Goal: Information Seeking & Learning: Learn about a topic

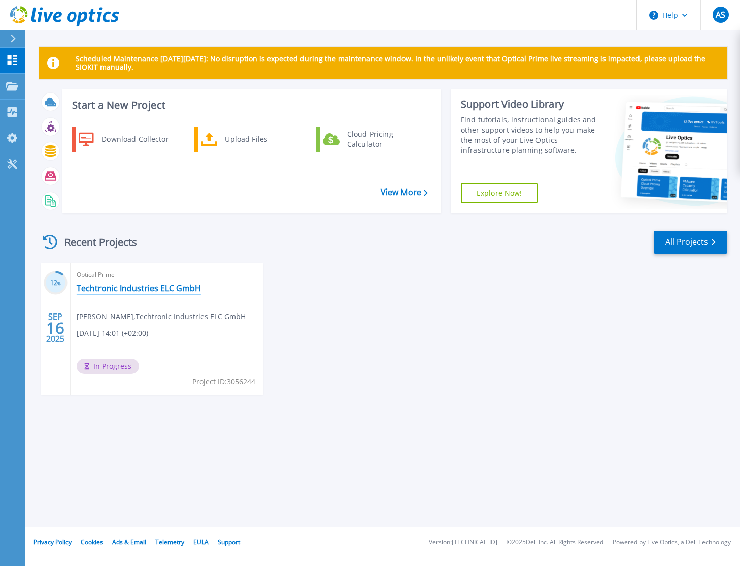
click at [116, 290] on link "Techtronic Industries ELC GmbH" at bounding box center [139, 288] width 124 height 10
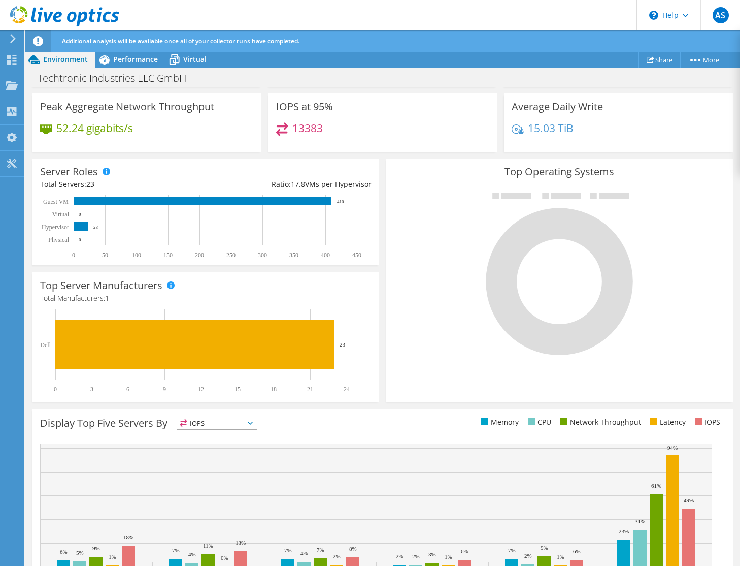
scroll to position [200, 0]
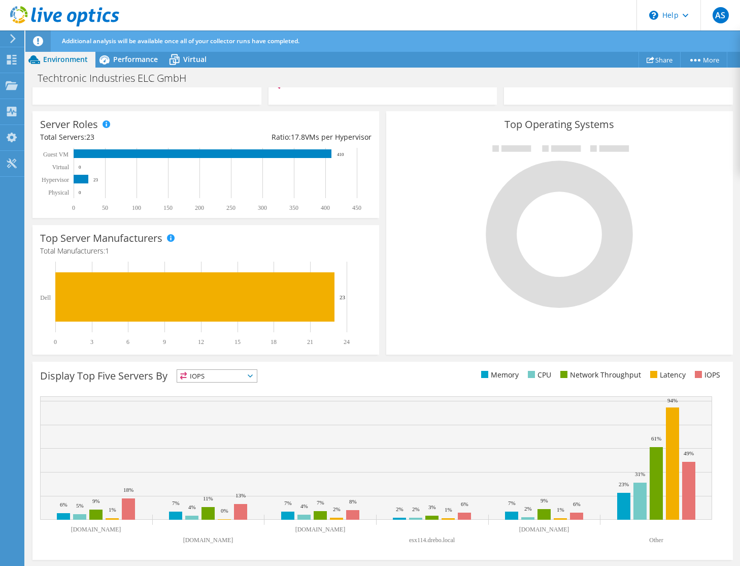
click at [249, 371] on span "IOPS" at bounding box center [217, 376] width 80 height 12
click at [212, 402] on li "Memory" at bounding box center [217, 403] width 80 height 14
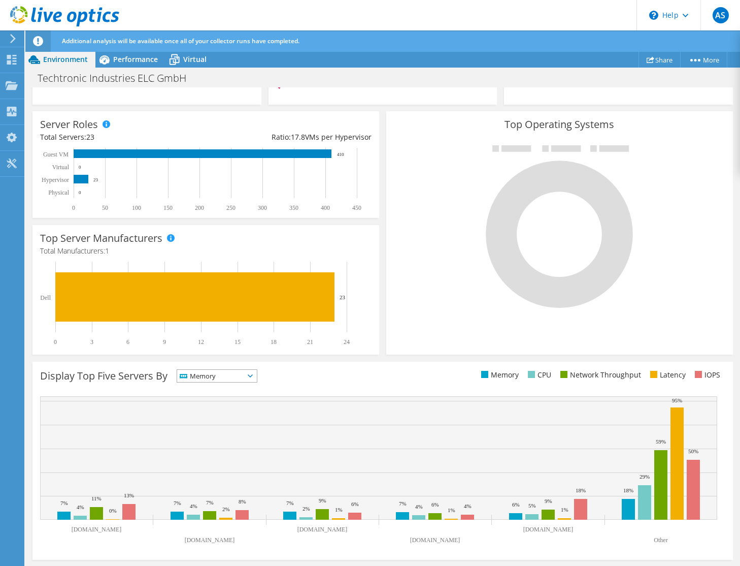
click at [240, 380] on span "Memory" at bounding box center [210, 376] width 67 height 12
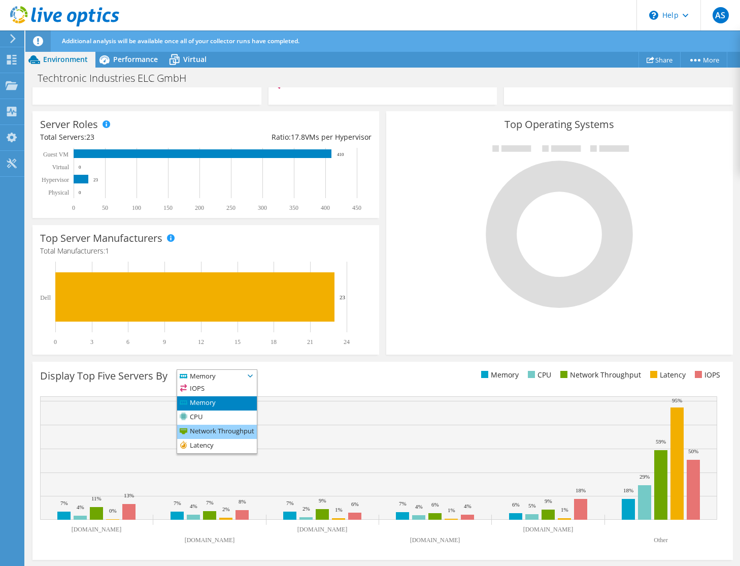
click at [215, 437] on li "Network Throughput" at bounding box center [217, 431] width 80 height 14
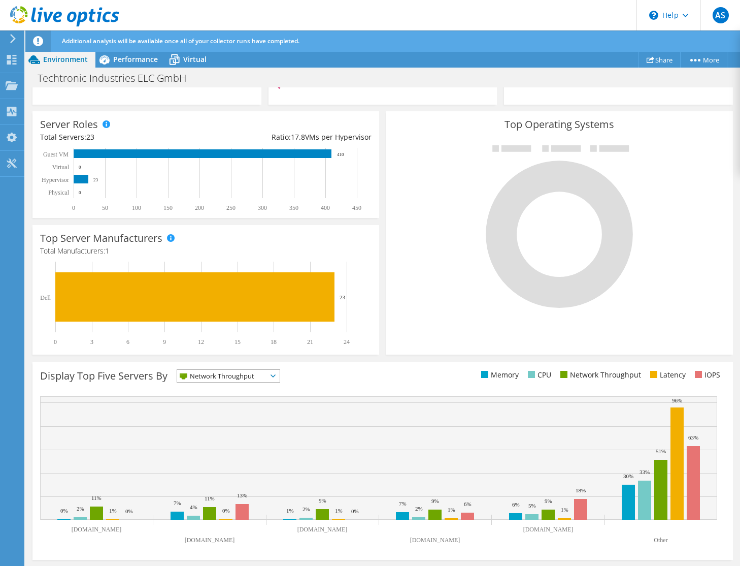
click at [229, 374] on span "Network Throughput" at bounding box center [222, 376] width 90 height 12
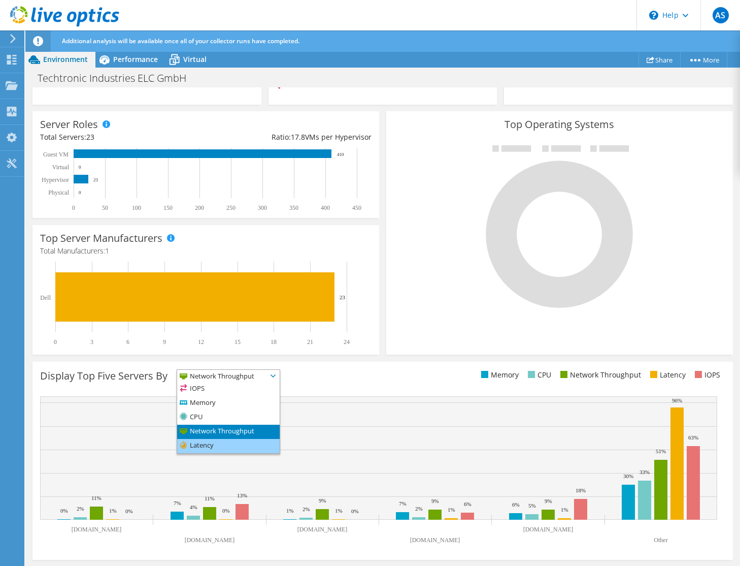
click at [214, 444] on li "Latency" at bounding box center [228, 446] width 103 height 14
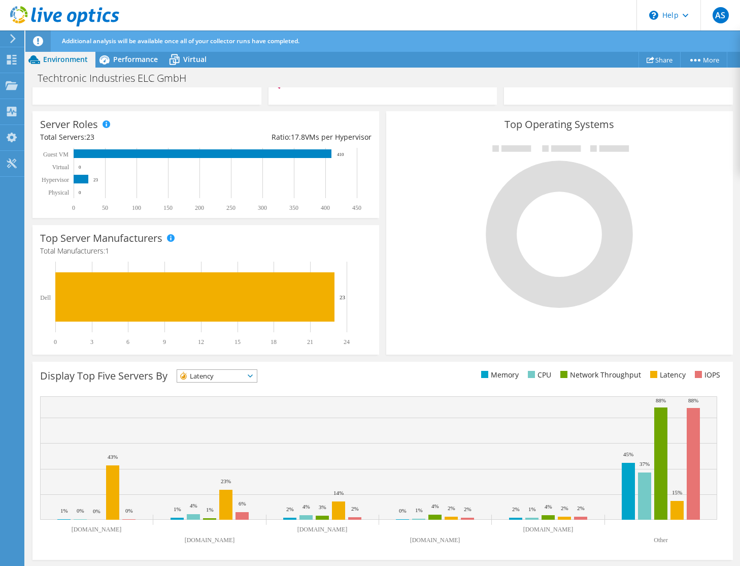
click at [212, 378] on span "Latency" at bounding box center [210, 376] width 67 height 12
click at [203, 392] on li "IOPS" at bounding box center [217, 389] width 80 height 14
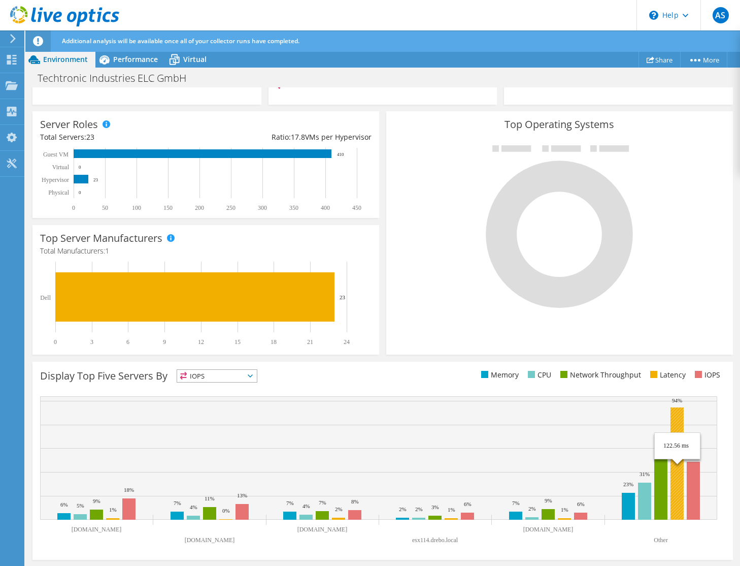
click at [676, 492] on rect at bounding box center [677, 463] width 13 height 112
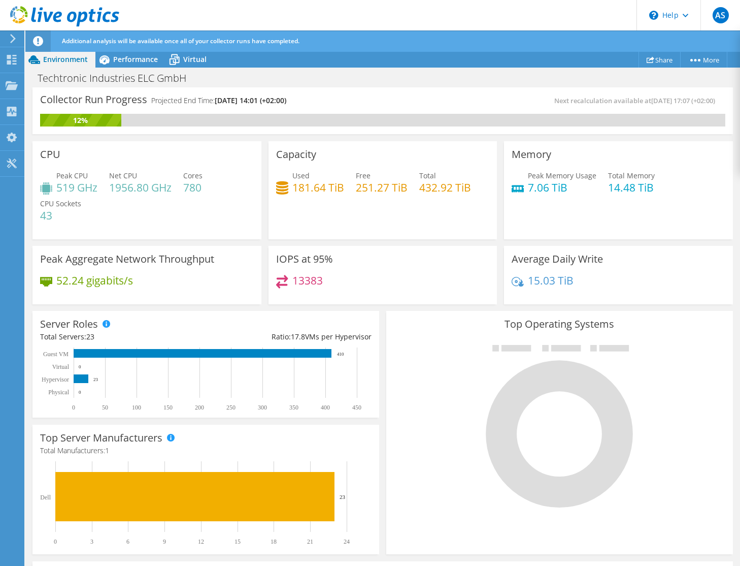
scroll to position [0, 0]
click at [141, 61] on span "Performance" at bounding box center [135, 59] width 45 height 10
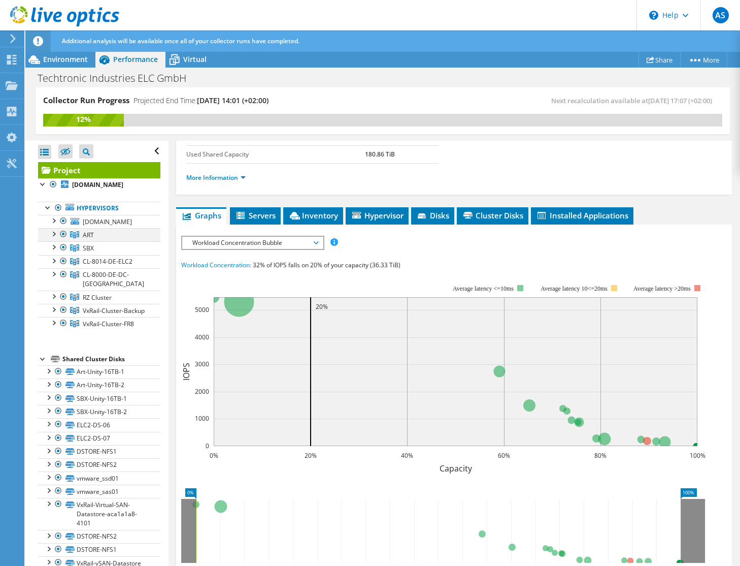
click at [57, 238] on div at bounding box center [53, 233] width 10 height 10
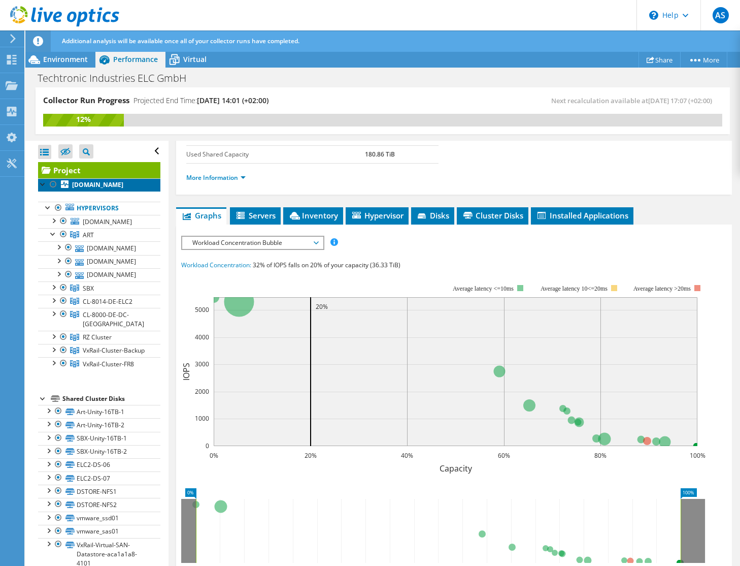
click at [105, 189] on b "[DOMAIN_NAME]" at bounding box center [97, 184] width 51 height 9
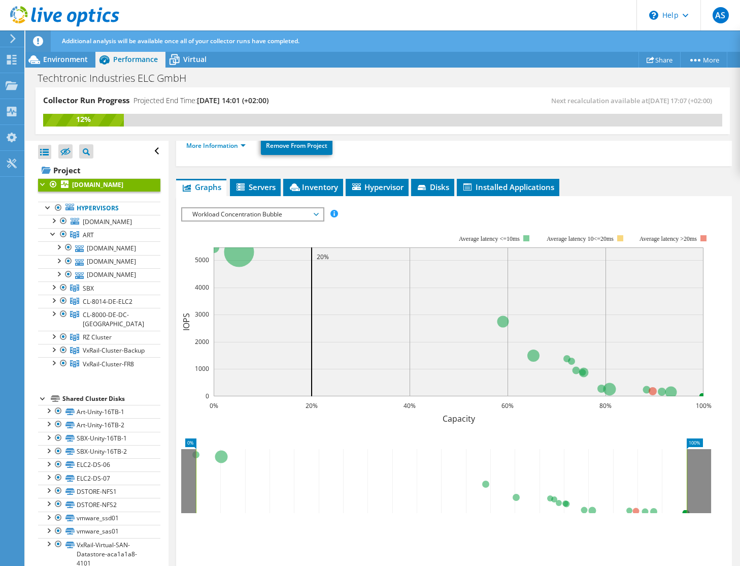
drag, startPoint x: 101, startPoint y: 193, endPoint x: 86, endPoint y: 189, distance: 15.8
click at [86, 189] on b "[DOMAIN_NAME]" at bounding box center [97, 184] width 51 height 9
click at [253, 190] on span "Servers" at bounding box center [255, 187] width 41 height 10
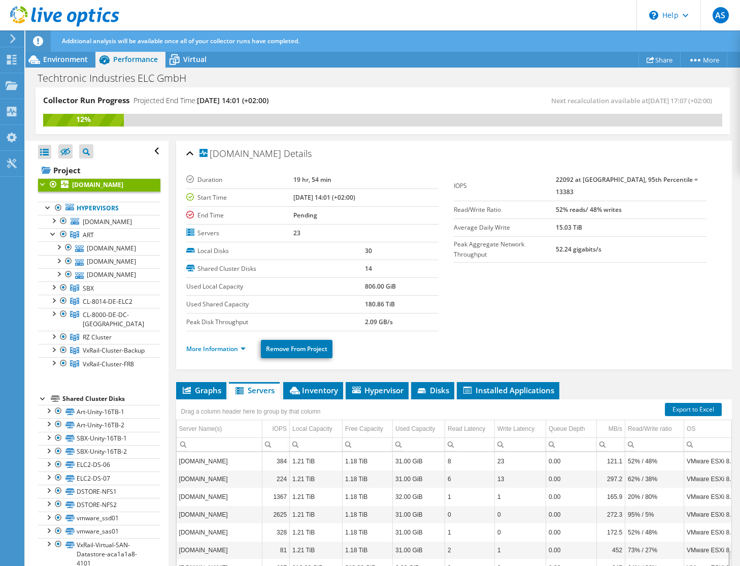
scroll to position [87, 0]
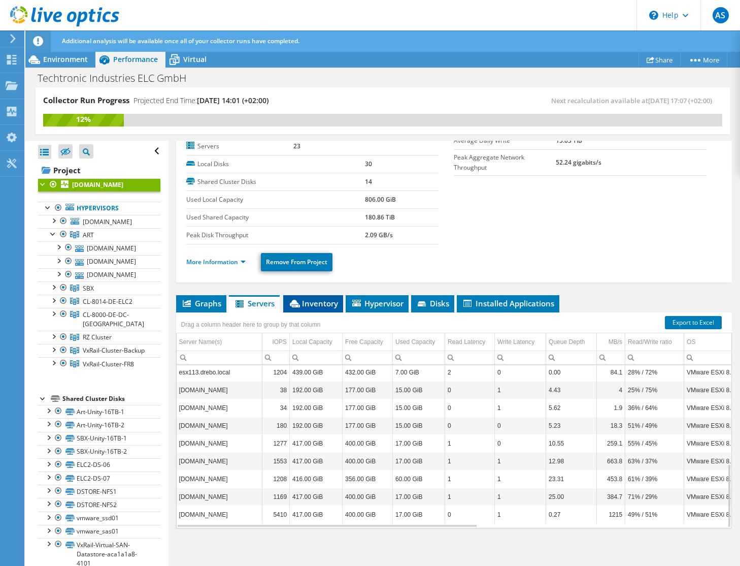
click at [310, 305] on span "Inventory" at bounding box center [313, 303] width 50 height 10
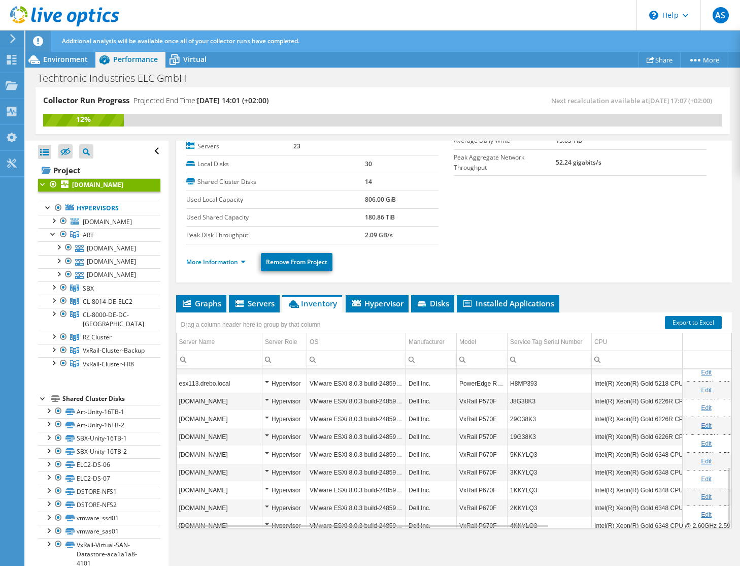
scroll to position [255, 0]
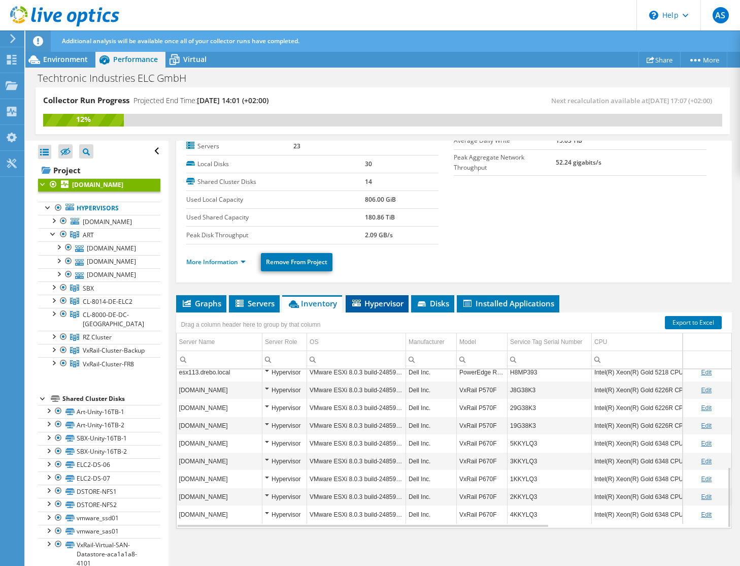
click at [393, 306] on span "Hypervisor" at bounding box center [377, 303] width 53 height 10
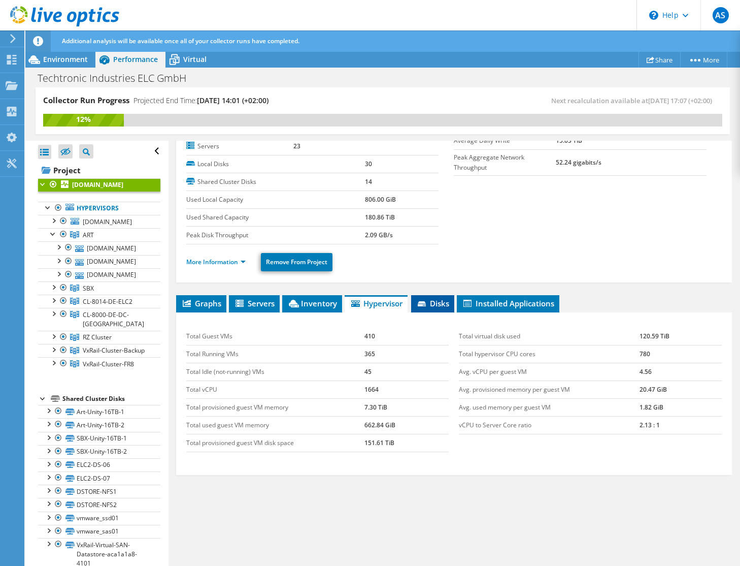
click at [434, 304] on span "Disks" at bounding box center [432, 303] width 33 height 10
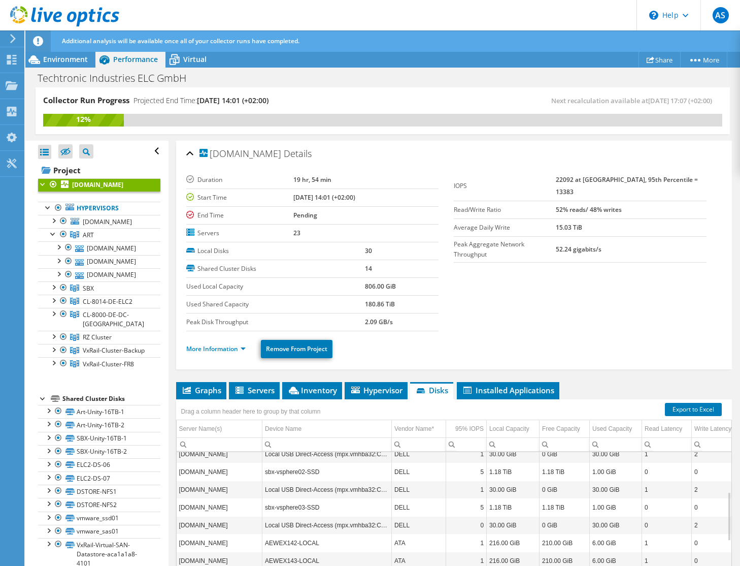
scroll to position [71, 0]
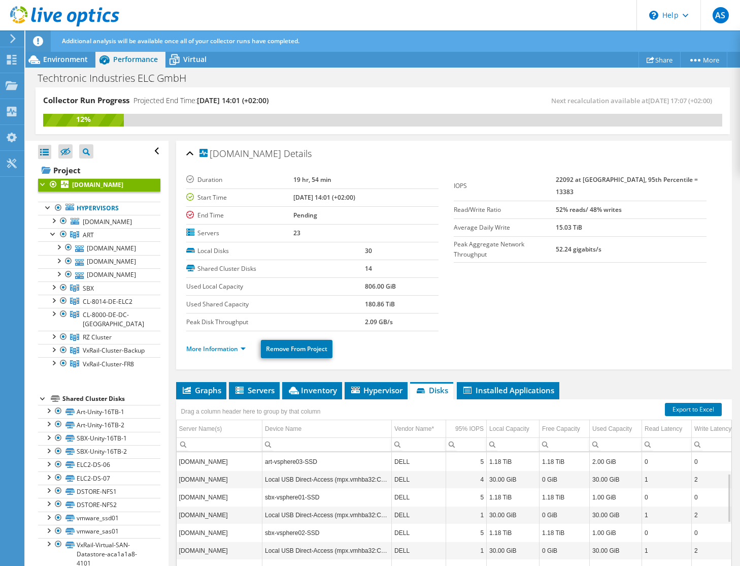
click at [528, 400] on div "Drag a column header here to group by that column" at bounding box center [454, 405] width 556 height 13
click at [527, 390] on span "Installed Applications" at bounding box center [508, 390] width 92 height 10
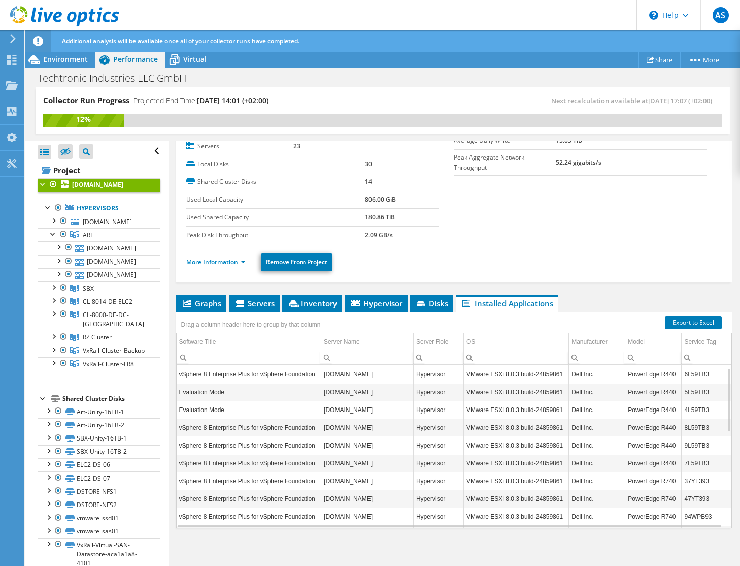
scroll to position [0, 0]
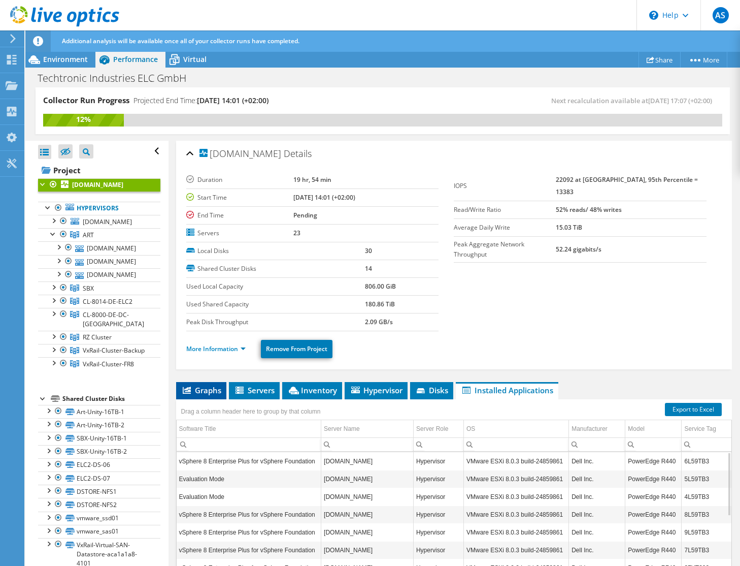
click at [204, 387] on span "Graphs" at bounding box center [201, 390] width 40 height 10
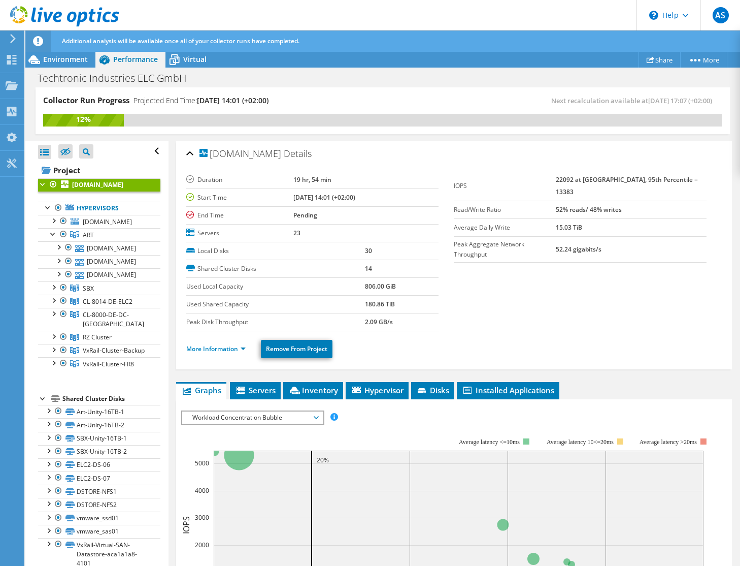
scroll to position [102, 0]
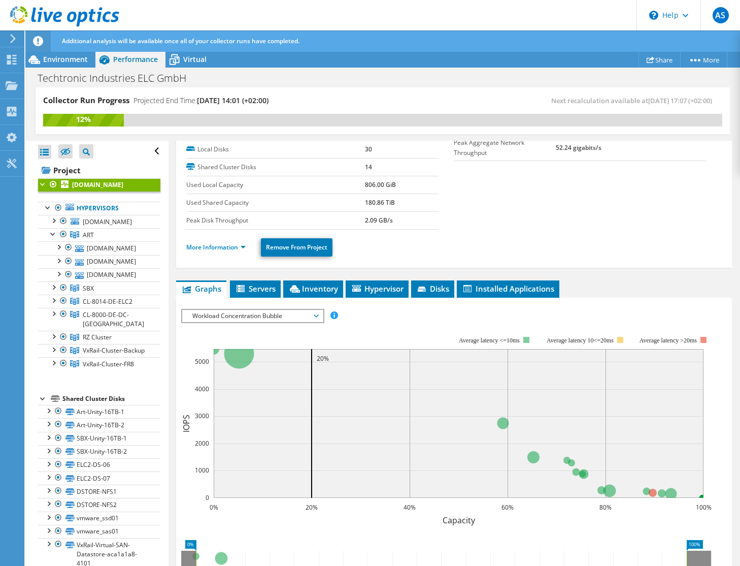
click at [286, 315] on span "Workload Concentration Bubble" at bounding box center [252, 316] width 130 height 12
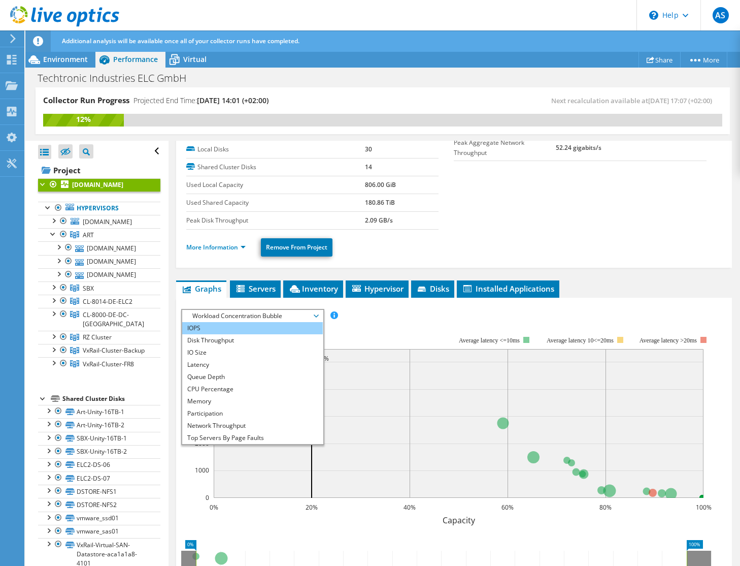
click at [241, 327] on li "IOPS" at bounding box center [252, 328] width 141 height 12
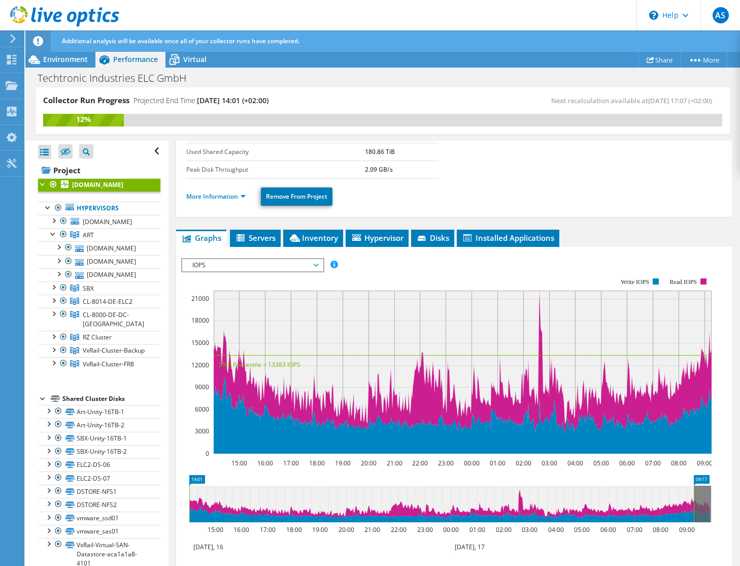
scroll to position [203, 0]
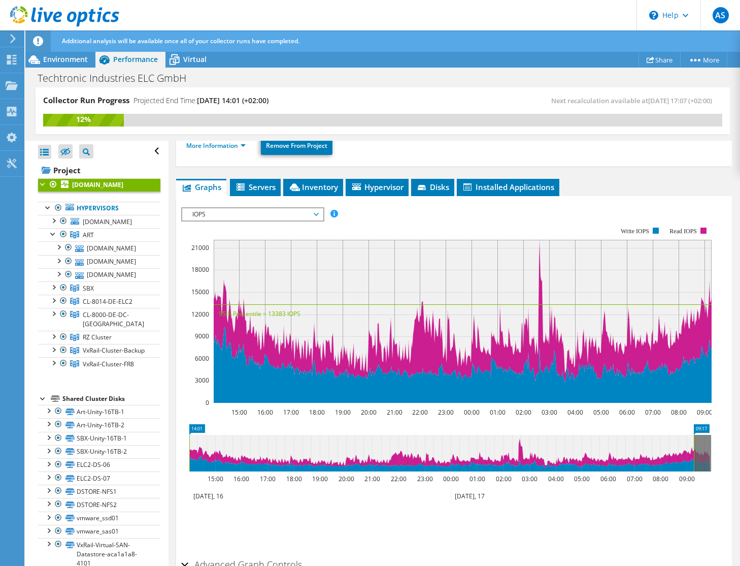
click at [241, 217] on span "IOPS" at bounding box center [252, 214] width 130 height 12
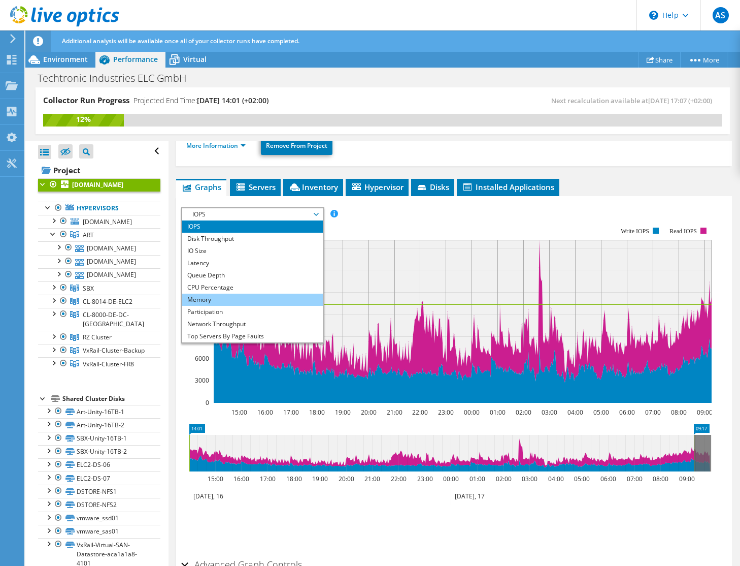
click at [237, 300] on li "Memory" at bounding box center [252, 299] width 141 height 12
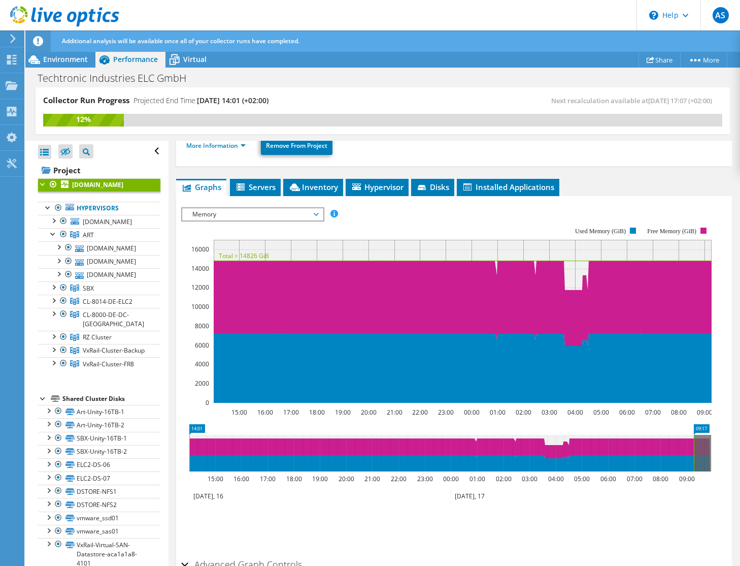
click at [248, 214] on span "Memory" at bounding box center [252, 214] width 130 height 12
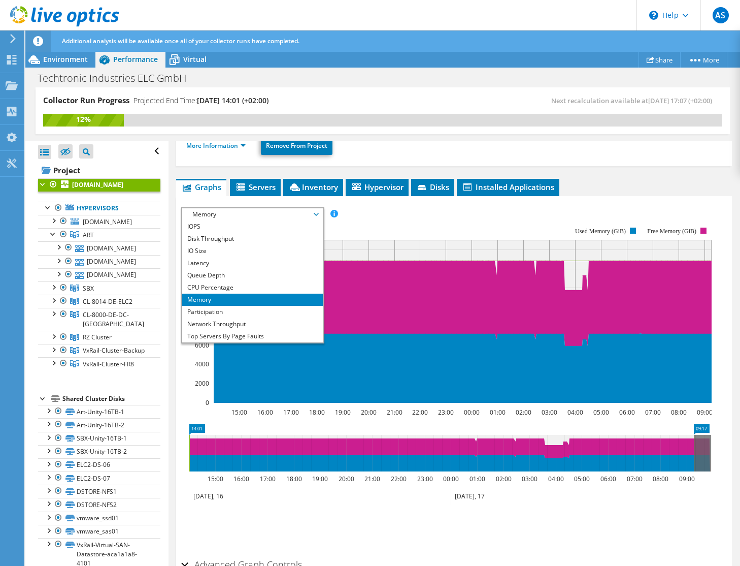
scroll to position [37, 0]
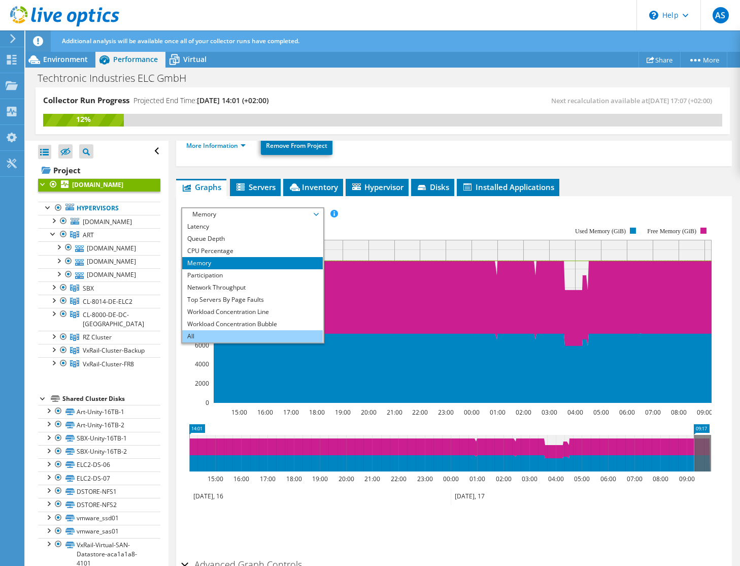
click at [245, 332] on li "All" at bounding box center [252, 336] width 141 height 12
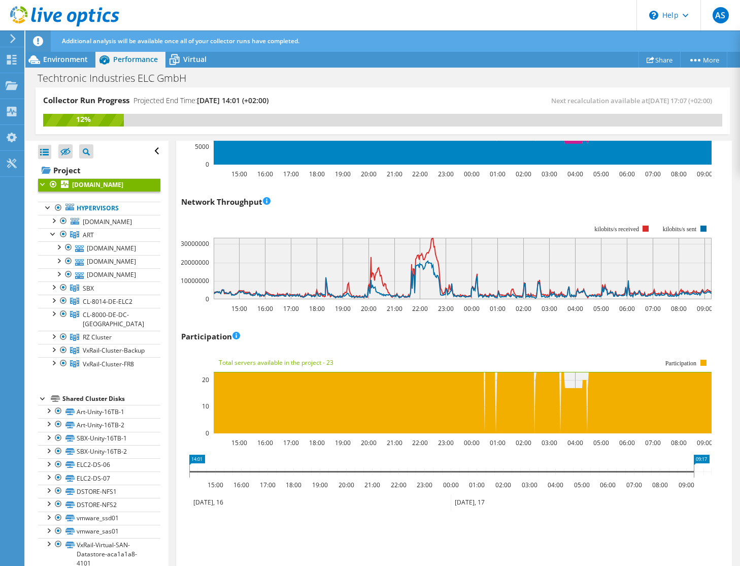
scroll to position [1256, 0]
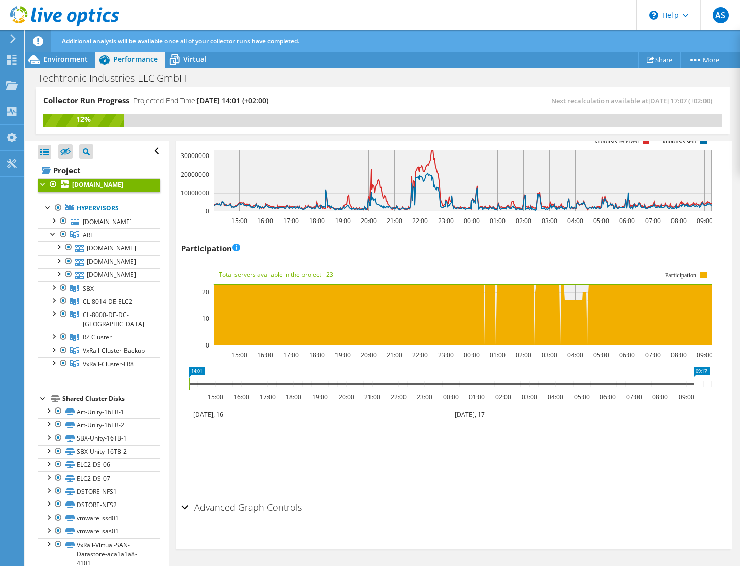
click at [275, 506] on h2 "Advanced Graph Controls" at bounding box center [241, 507] width 121 height 20
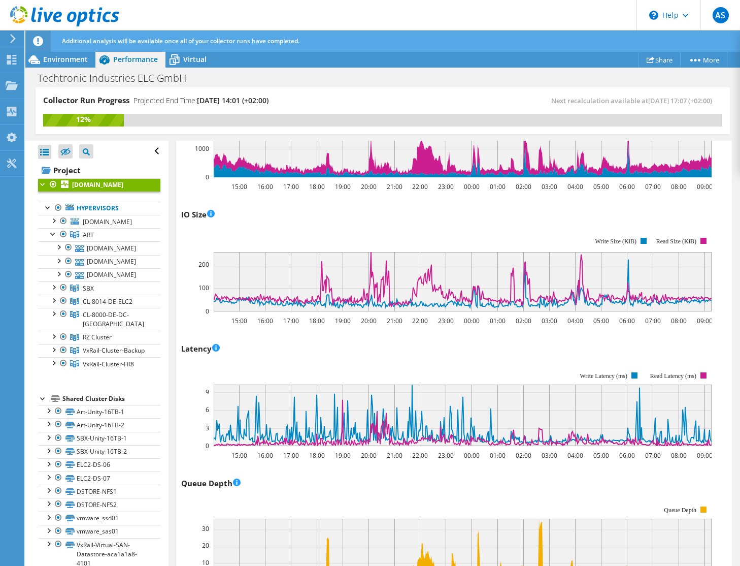
scroll to position [179, 0]
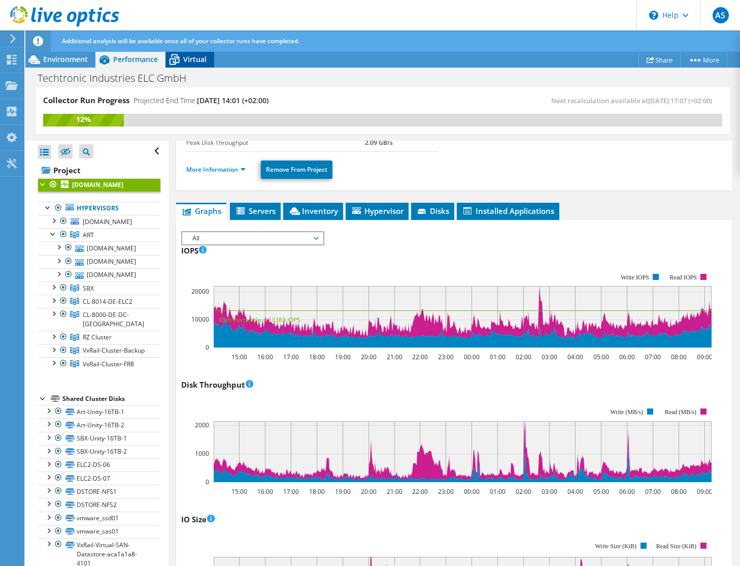
click at [176, 62] on icon at bounding box center [175, 60] width 18 height 18
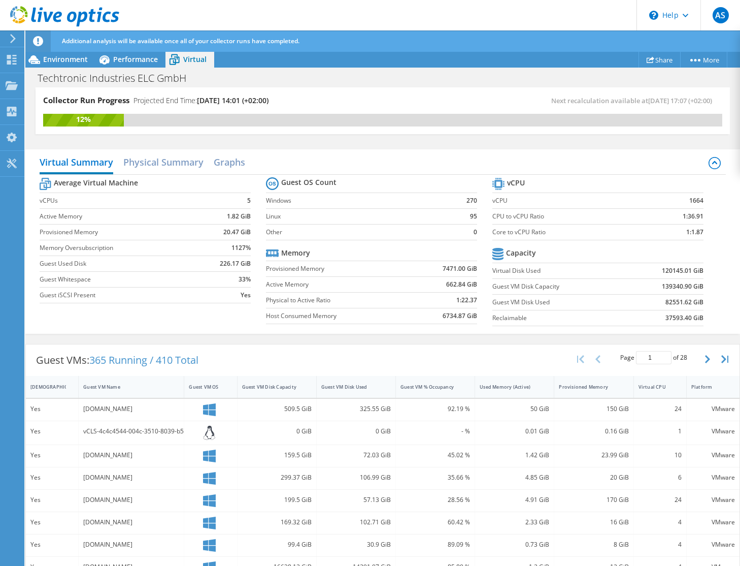
scroll to position [585, 0]
click at [128, 362] on span "365 Running / 410 Total" at bounding box center [143, 360] width 109 height 14
click at [158, 157] on h2 "Physical Summary" at bounding box center [163, 163] width 80 height 22
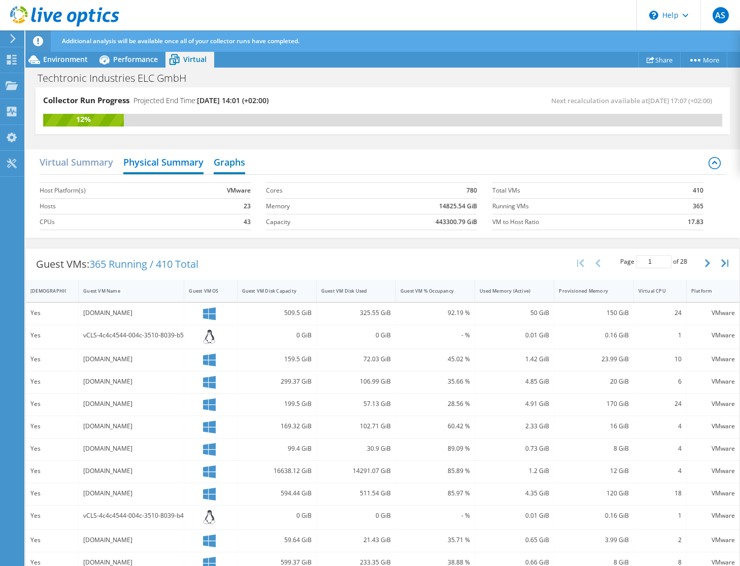
click at [234, 168] on h2 "Graphs" at bounding box center [229, 163] width 31 height 22
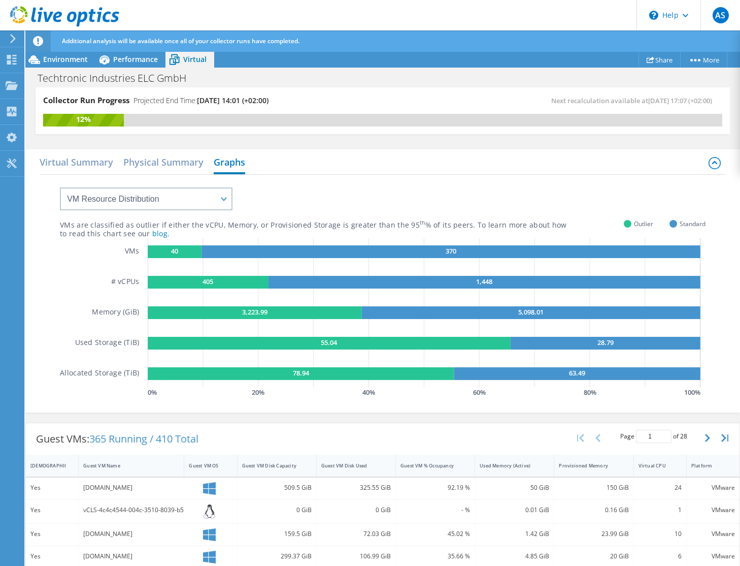
click at [640, 222] on span "Outlier" at bounding box center [643, 224] width 19 height 12
drag, startPoint x: 640, startPoint y: 222, endPoint x: 640, endPoint y: 211, distance: 11.7
click at [640, 211] on div "VMs are classified as outlier if either the vCPU, Memory, or Provisioned Storag…" at bounding box center [383, 287] width 646 height 225
click at [639, 221] on span "Outlier" at bounding box center [643, 224] width 19 height 12
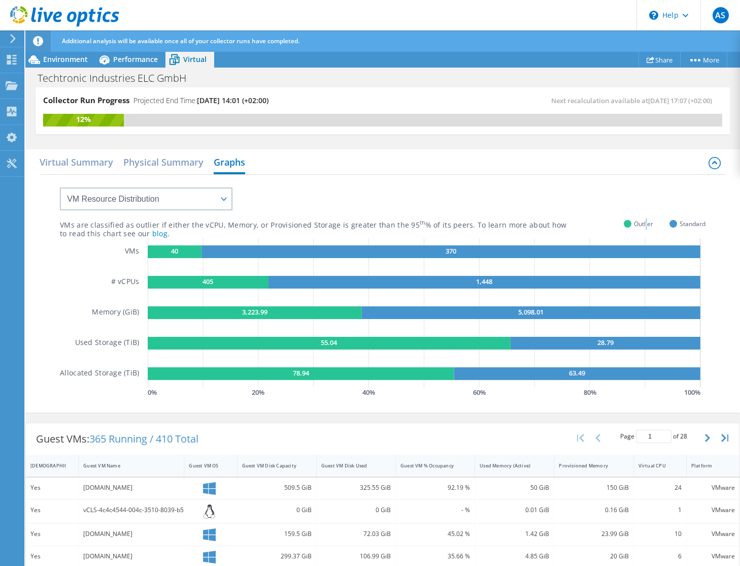
click at [639, 221] on span "Outlier" at bounding box center [643, 224] width 19 height 12
click at [640, 220] on span "Outlier" at bounding box center [643, 224] width 19 height 12
click at [640, 221] on span "Outlier" at bounding box center [643, 224] width 19 height 12
copy span "Outlier"
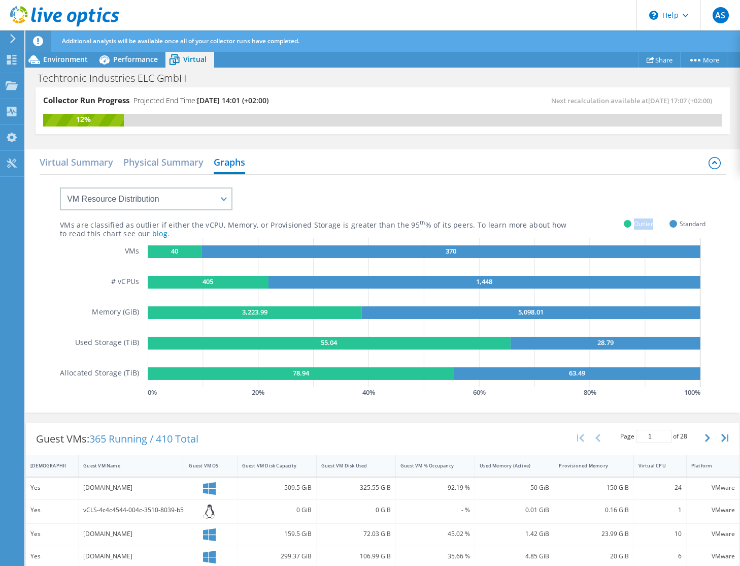
drag, startPoint x: 637, startPoint y: 221, endPoint x: 626, endPoint y: 215, distance: 13.0
click at [626, 215] on div "VMs are classified as outlier if either the vCPU, Memory, or Provisioned Storag…" at bounding box center [383, 287] width 646 height 225
click at [637, 223] on span "Outlier" at bounding box center [643, 224] width 19 height 12
copy span "Outlier"
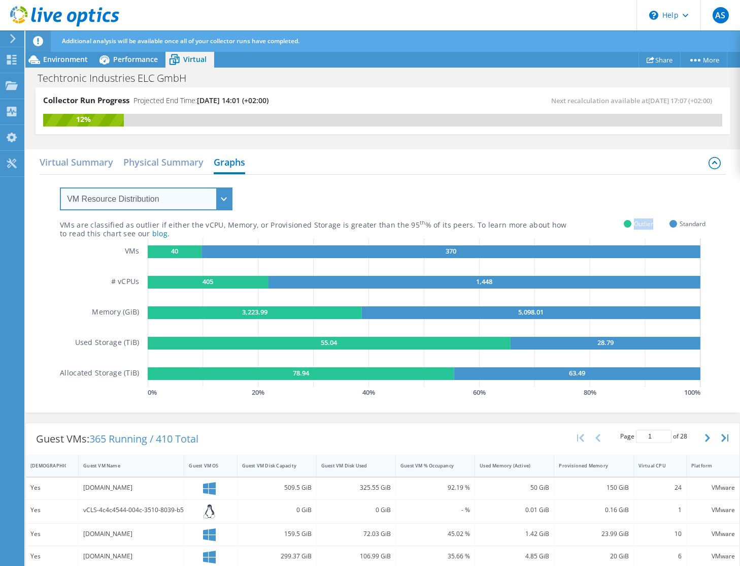
click at [213, 206] on select "VM Resource Distribution Provisioning Contrast Over Provisioning" at bounding box center [146, 198] width 173 height 23
select select "Over Provisioning"
click at [60, 187] on select "VM Resource Distribution Provisioning Contrast Over Provisioning" at bounding box center [146, 198] width 173 height 23
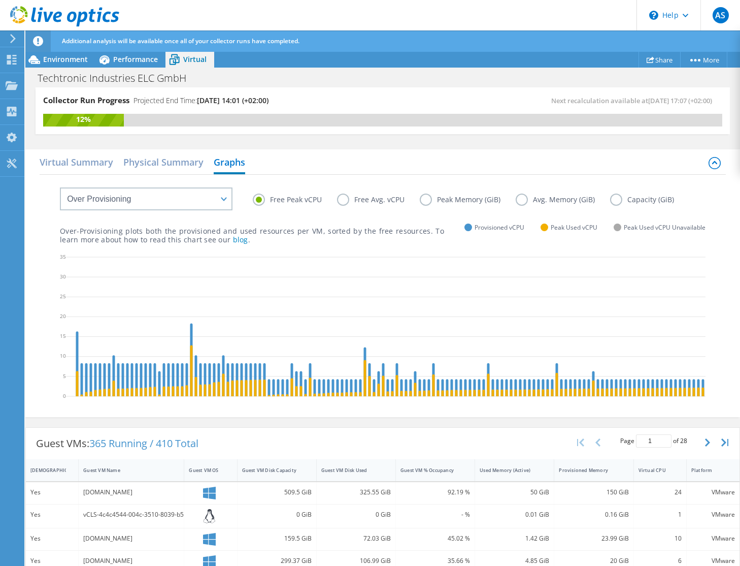
click at [349, 201] on label "Free Avg. vCPU" at bounding box center [378, 199] width 83 height 12
click at [0, 0] on input "Free Avg. vCPU" at bounding box center [0, 0] width 0 height 0
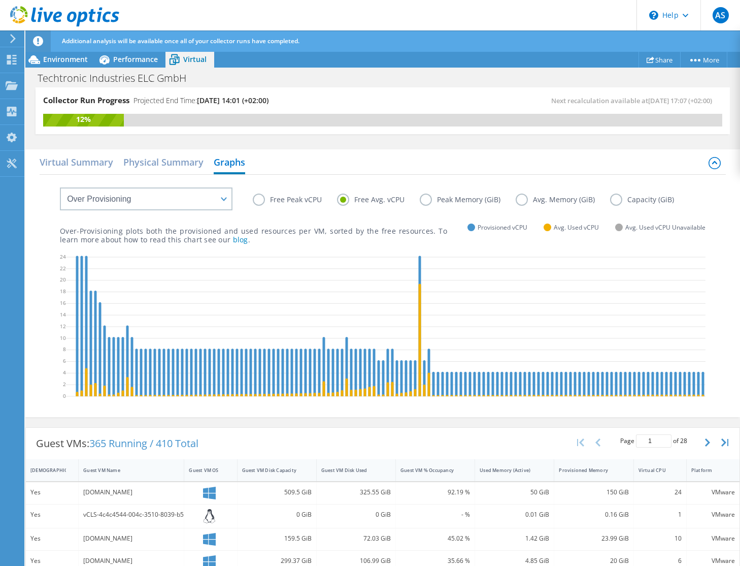
click at [441, 202] on label "Peak Memory (GiB)" at bounding box center [468, 199] width 96 height 12
click at [0, 0] on input "Peak Memory (GiB)" at bounding box center [0, 0] width 0 height 0
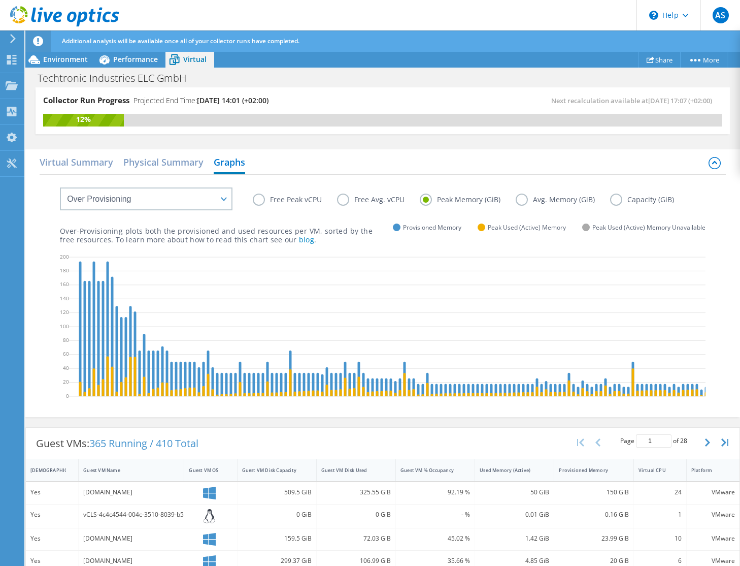
click at [553, 201] on label "Avg. Memory (GiB)" at bounding box center [563, 199] width 94 height 12
click at [0, 0] on input "Avg. Memory (GiB)" at bounding box center [0, 0] width 0 height 0
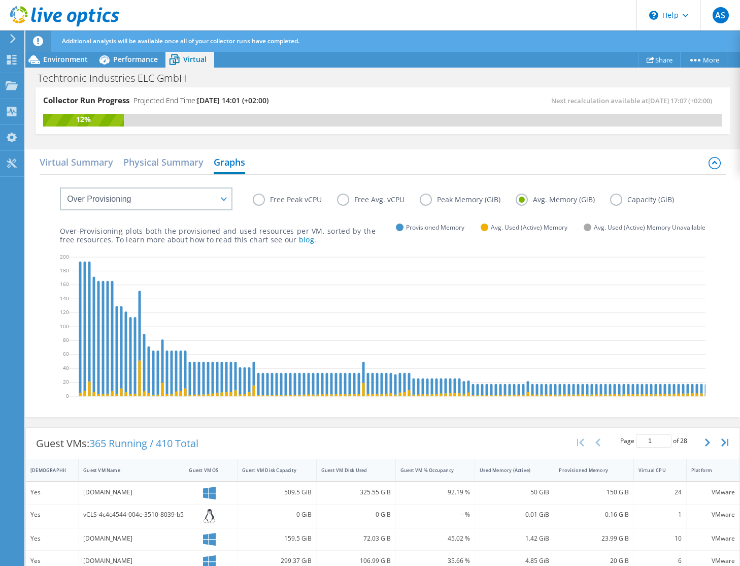
click at [635, 201] on label "Capacity (GiB)" at bounding box center [649, 199] width 79 height 12
click at [0, 0] on input "Capacity (GiB)" at bounding box center [0, 0] width 0 height 0
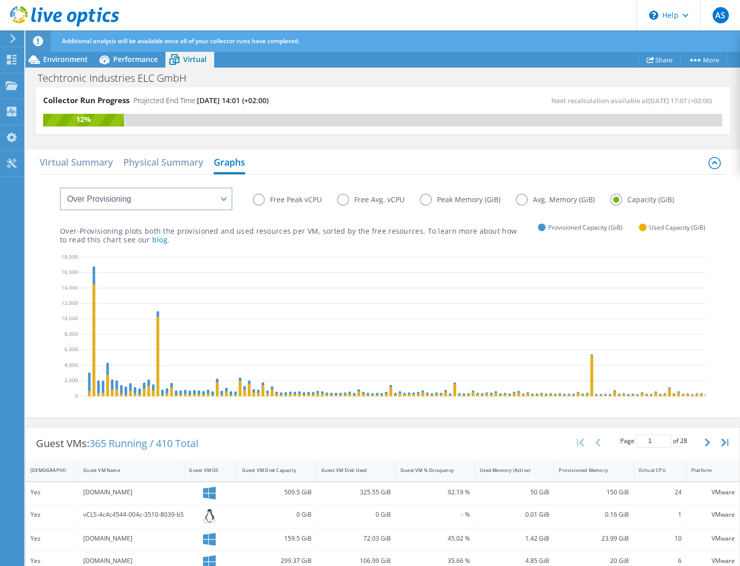
click at [268, 201] on label "Free Peak vCPU" at bounding box center [295, 199] width 84 height 12
click at [0, 0] on input "Free Peak vCPU" at bounding box center [0, 0] width 0 height 0
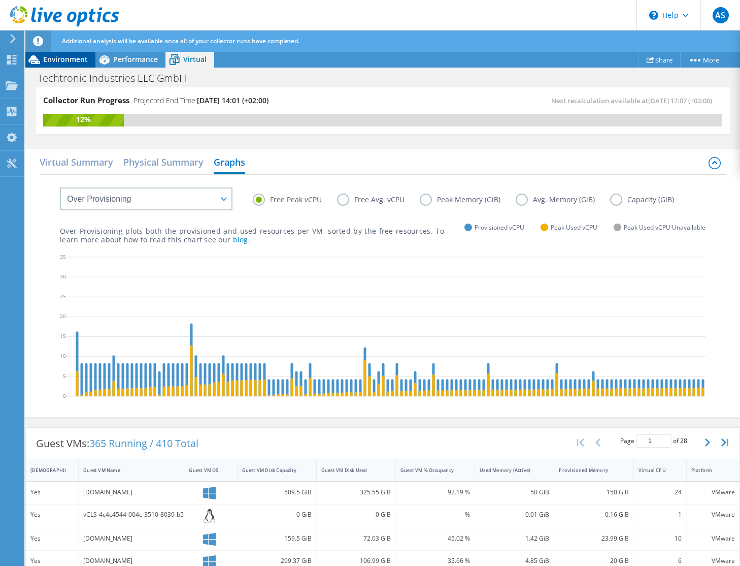
click at [62, 63] on span "Environment" at bounding box center [65, 59] width 45 height 10
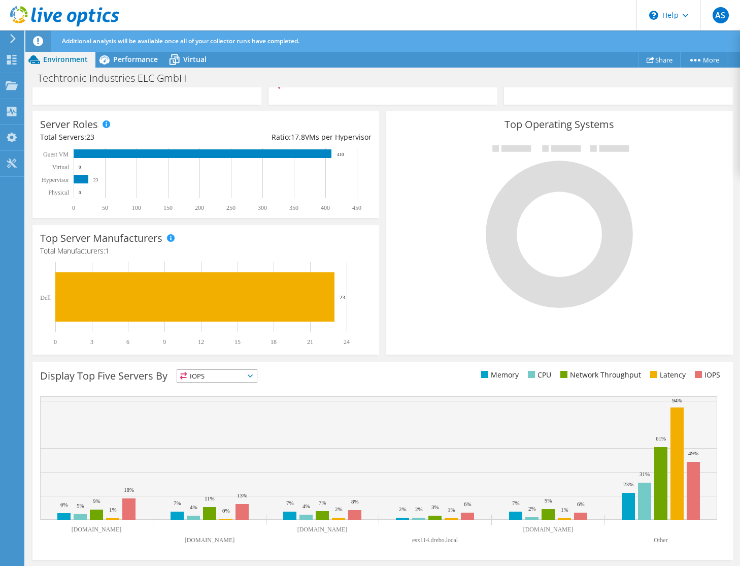
scroll to position [0, 0]
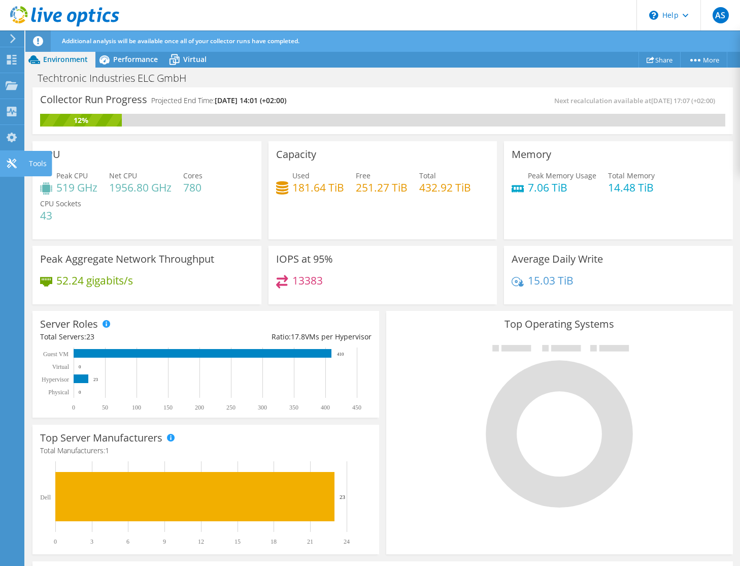
click at [6, 167] on icon at bounding box center [12, 163] width 12 height 10
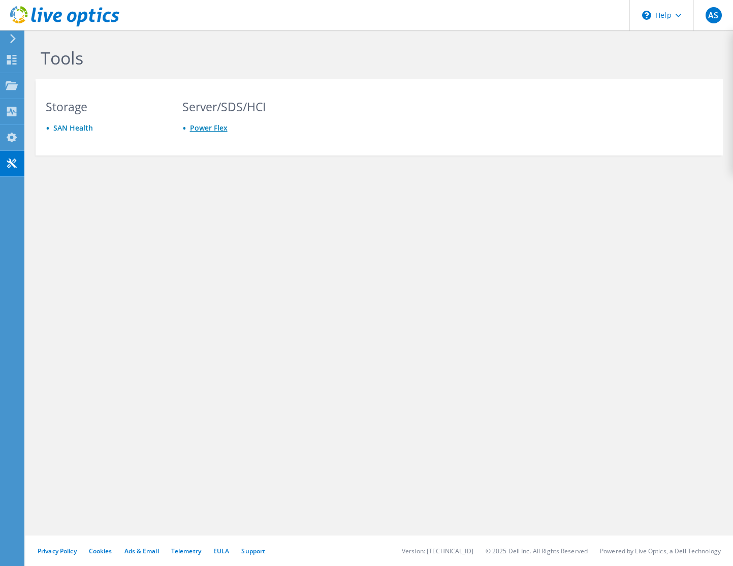
click at [194, 132] on link "Power Flex" at bounding box center [209, 128] width 38 height 10
click at [16, 108] on use at bounding box center [12, 112] width 10 height 10
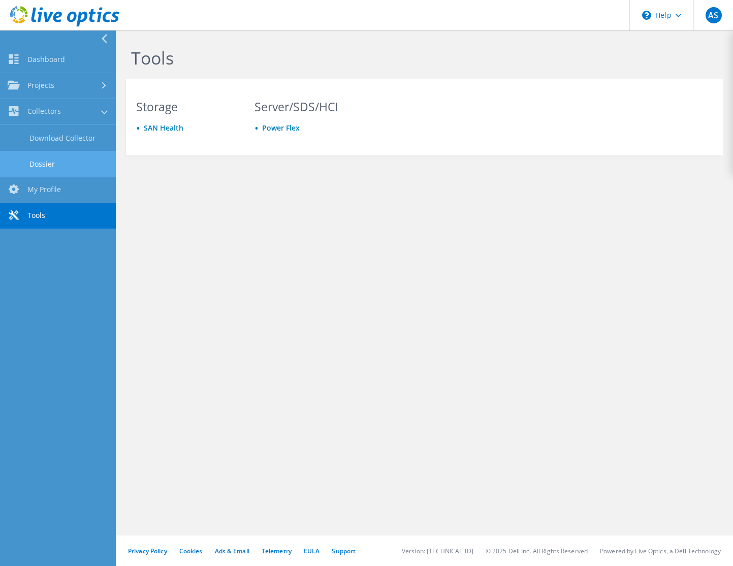
click at [36, 168] on link "Dossier" at bounding box center [58, 164] width 116 height 26
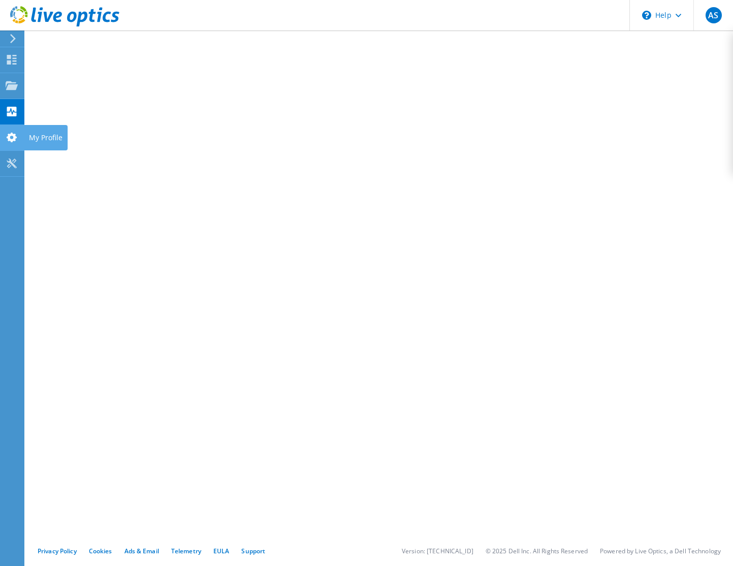
click at [15, 140] on use at bounding box center [12, 138] width 10 height 10
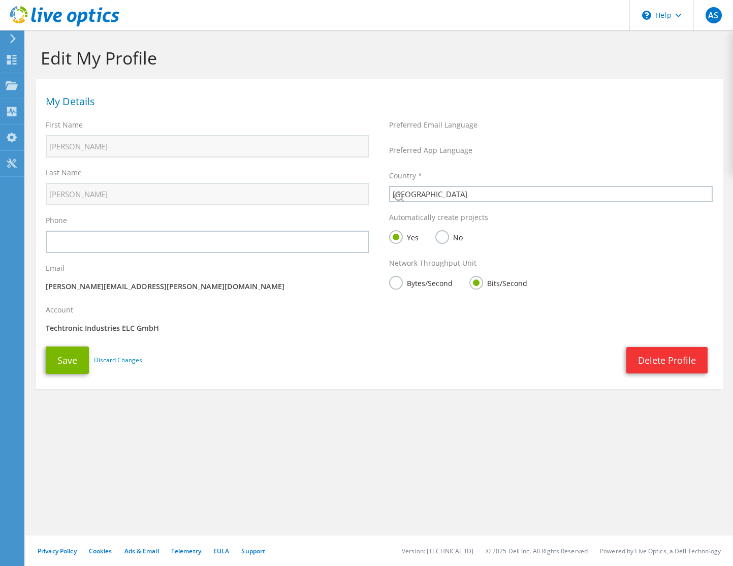
select select "56"
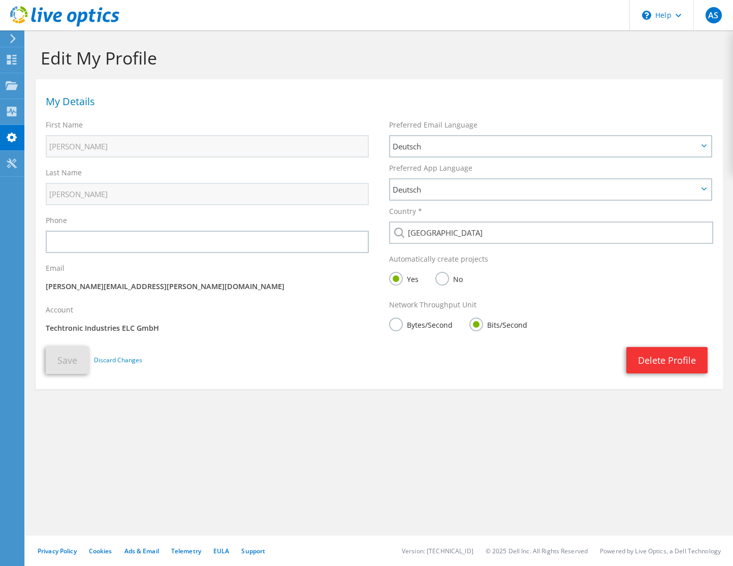
click at [400, 326] on label "Bytes/Second" at bounding box center [420, 323] width 63 height 13
click at [0, 0] on input "Bytes/Second" at bounding box center [0, 0] width 0 height 0
click at [82, 368] on button "Save" at bounding box center [67, 359] width 43 height 27
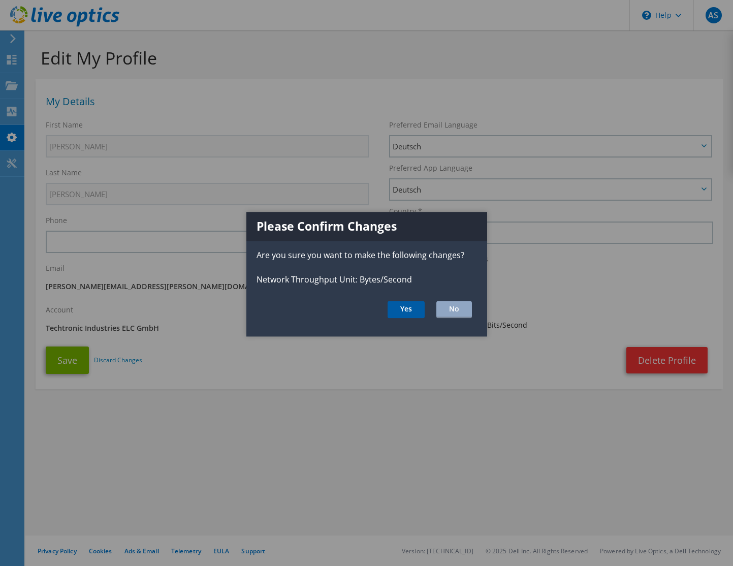
click at [398, 307] on button "Yes" at bounding box center [405, 309] width 37 height 17
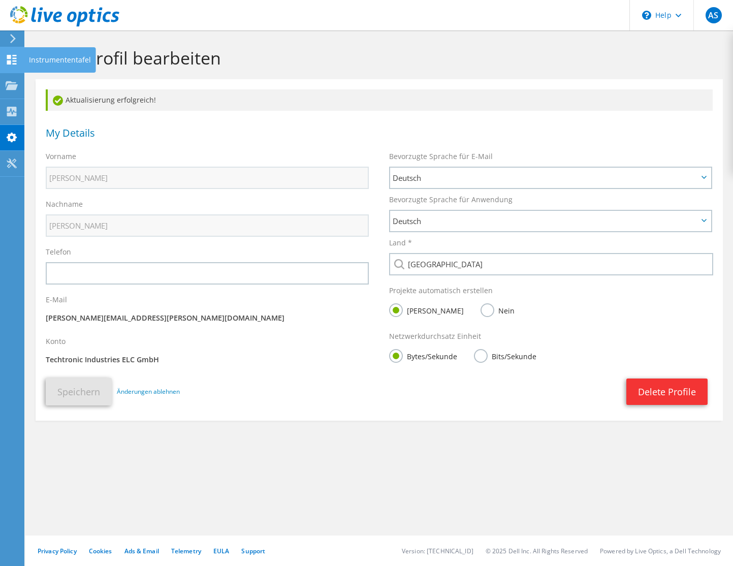
click at [13, 59] on icon at bounding box center [12, 60] width 12 height 10
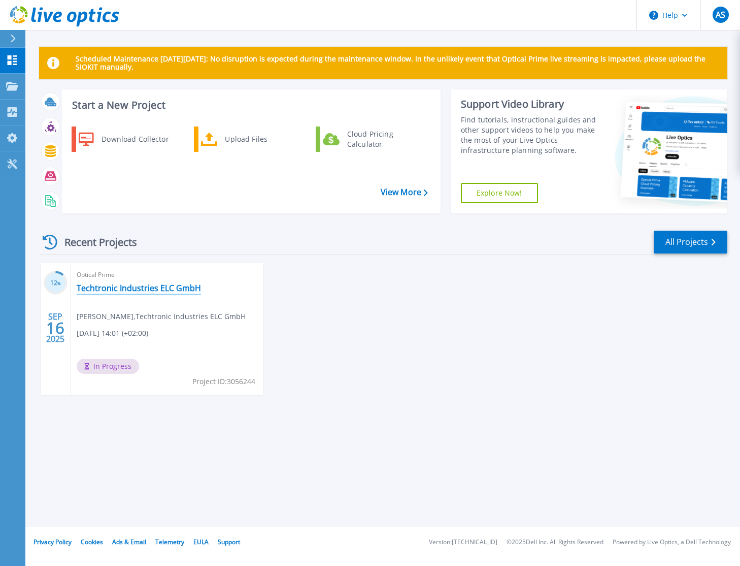
click at [139, 287] on link "Techtronic Industries ELC GmbH" at bounding box center [139, 288] width 124 height 10
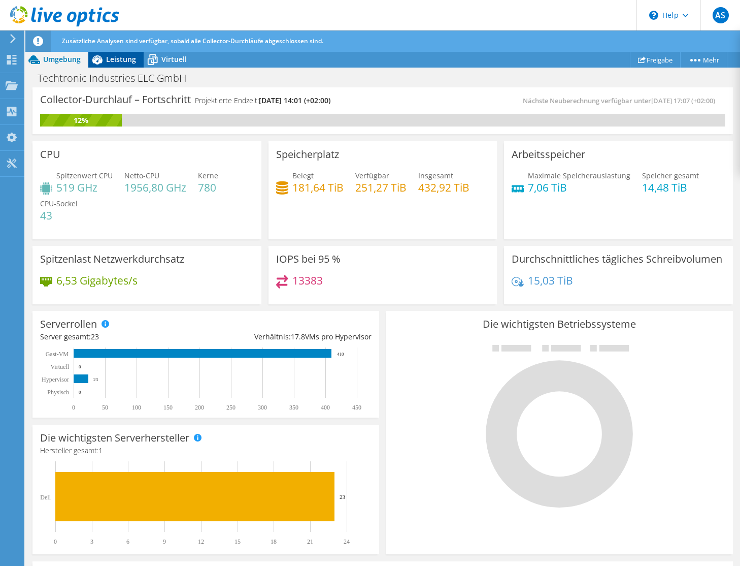
click at [120, 55] on span "Leistung" at bounding box center [121, 59] width 30 height 10
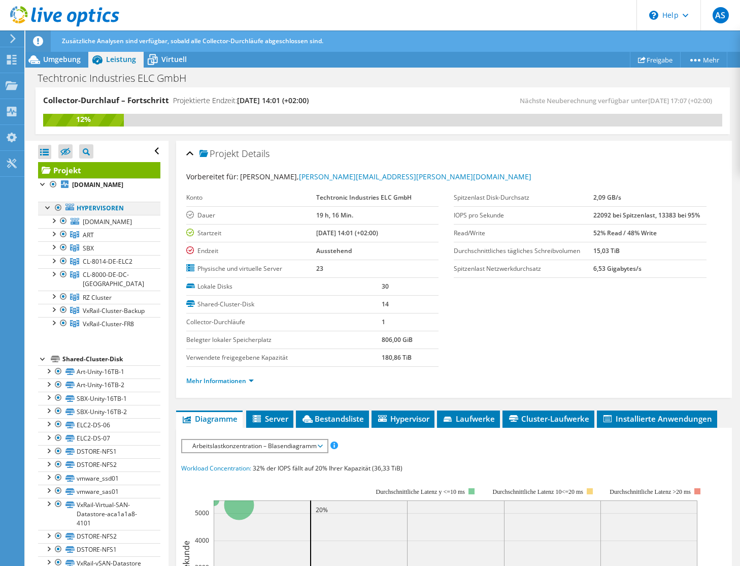
click at [49, 212] on div at bounding box center [48, 207] width 10 height 10
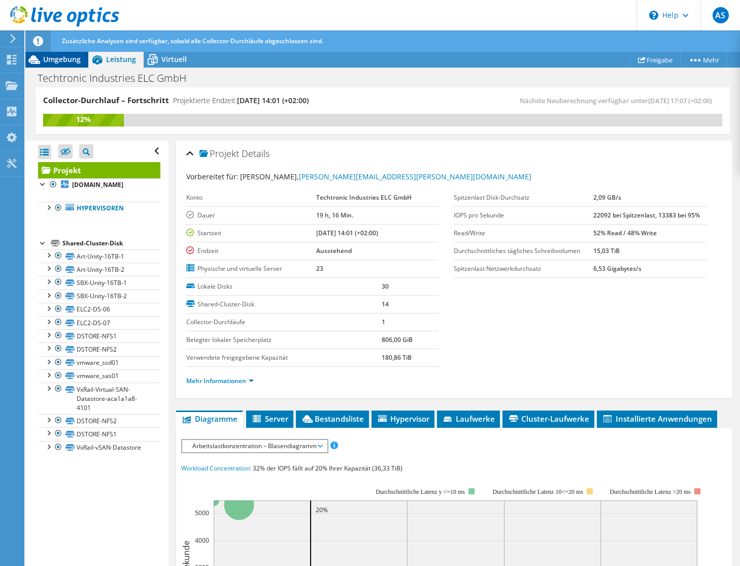
click at [43, 62] on span "Umgebung" at bounding box center [62, 59] width 38 height 10
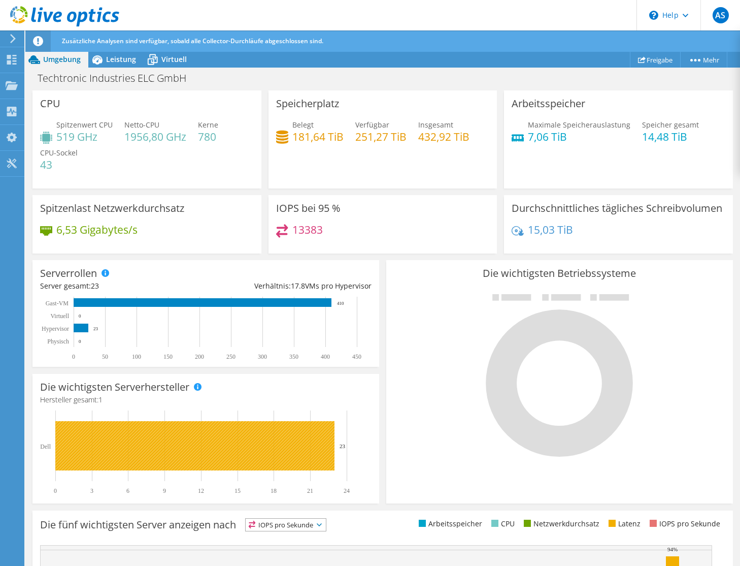
scroll to position [13, 0]
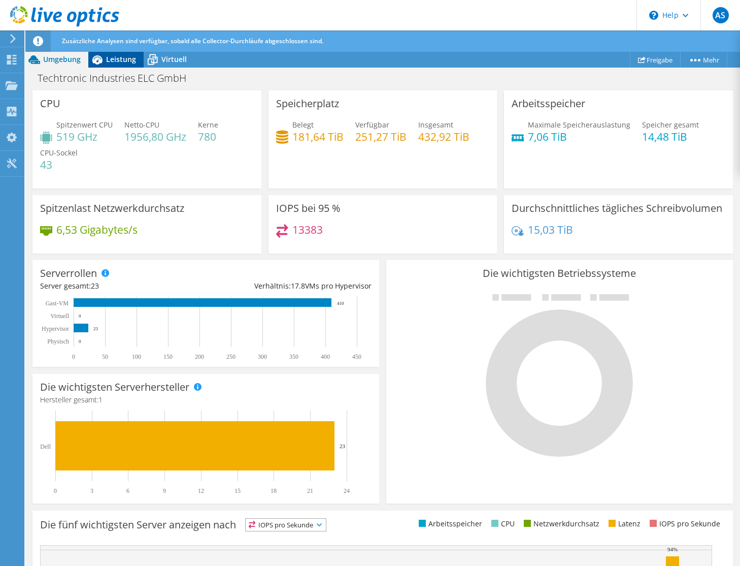
click at [127, 66] on div "Leistung" at bounding box center [115, 59] width 55 height 16
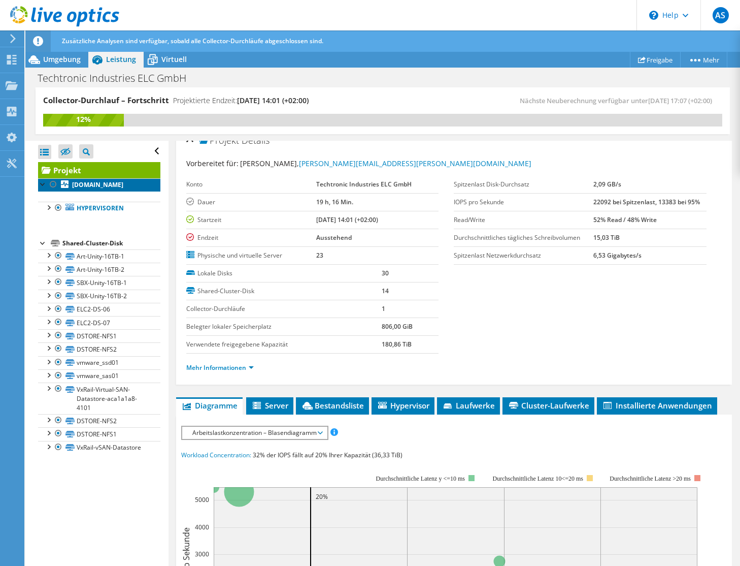
click at [96, 189] on b "art-vsphere01.vax.com" at bounding box center [97, 184] width 51 height 9
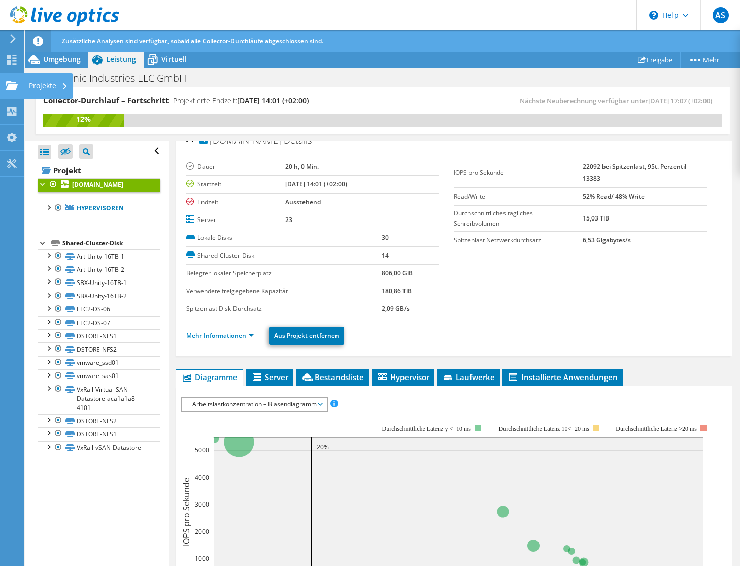
click at [38, 86] on div "Projekte" at bounding box center [48, 85] width 49 height 25
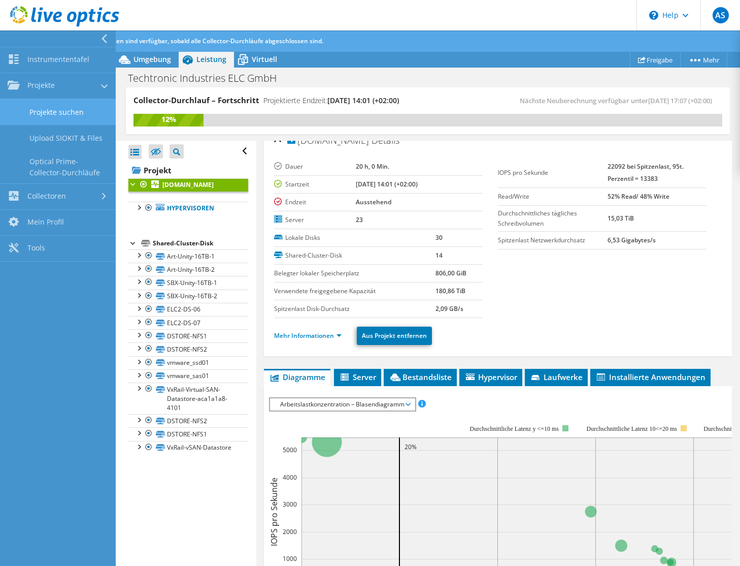
click at [53, 116] on link "Projekte suchen" at bounding box center [58, 112] width 116 height 26
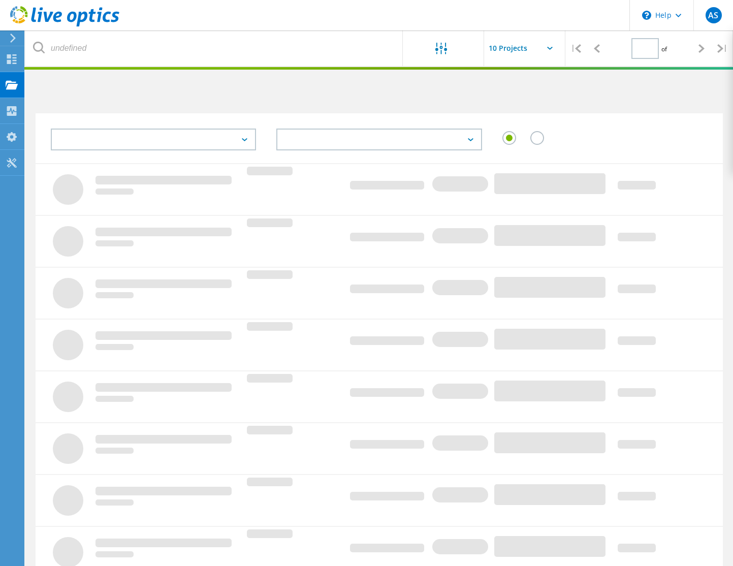
type input "1"
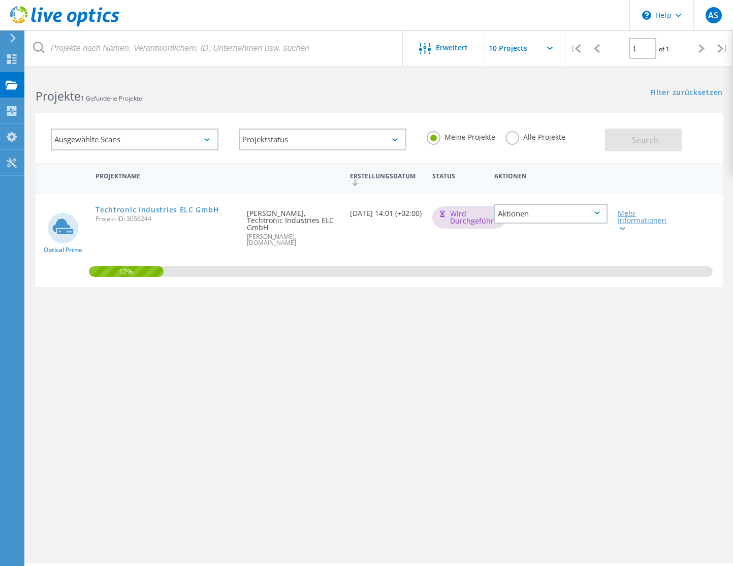
click at [626, 228] on div "Mehr Informationen" at bounding box center [639, 220] width 45 height 21
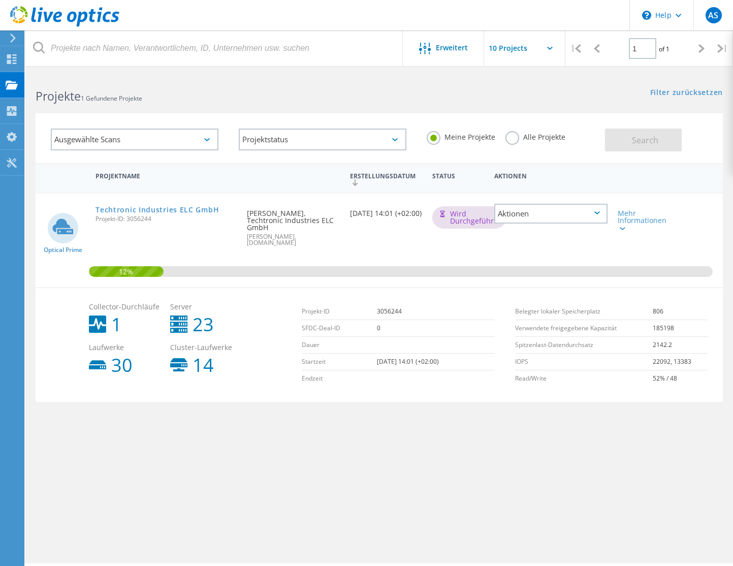
click at [194, 320] on b "23" at bounding box center [202, 324] width 21 height 18
click at [152, 208] on link "Techtronic Industries ELC GmbH" at bounding box center [156, 209] width 123 height 7
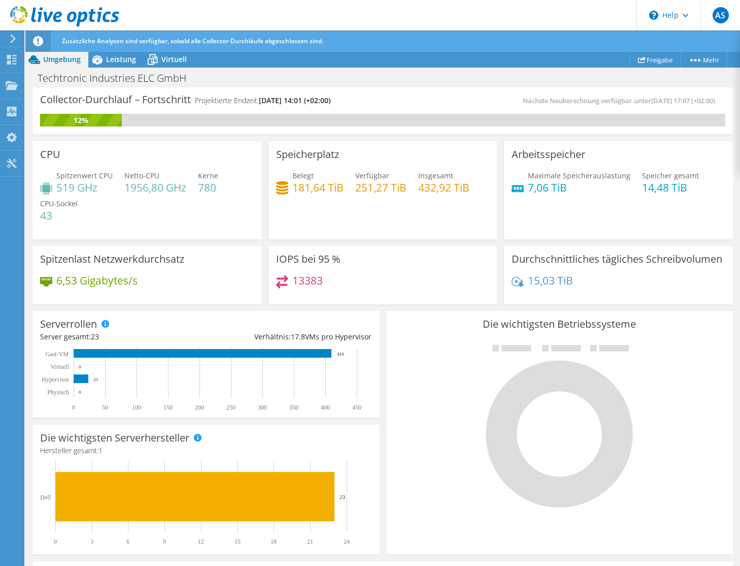
scroll to position [318, 0]
